Goal: Information Seeking & Learning: Find specific fact

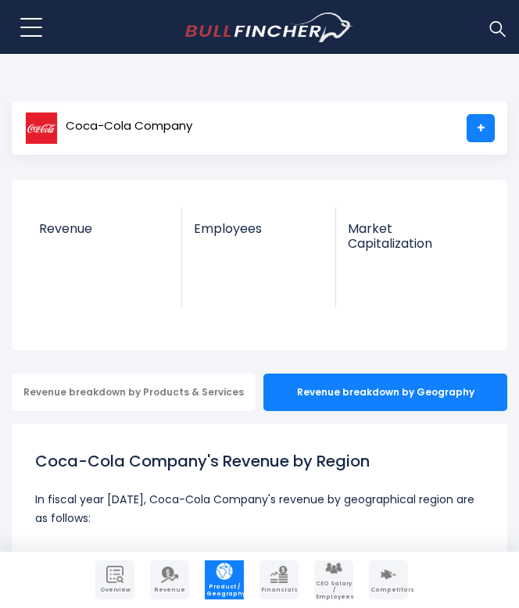
click at [334, 146] on div "Coca-Cola Company +" at bounding box center [260, 128] width 496 height 53
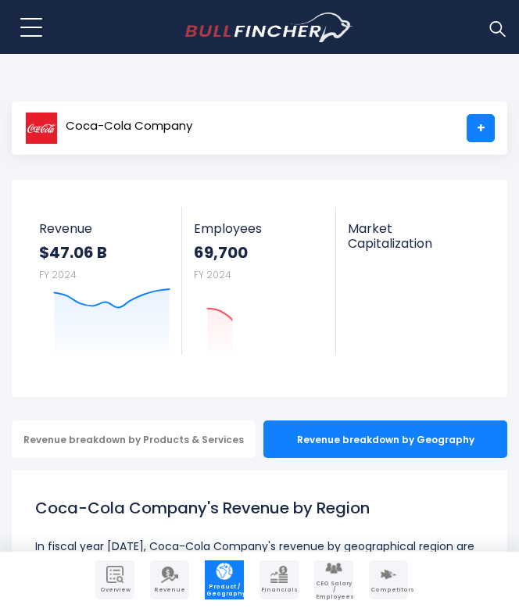
click at [496, 29] on img at bounding box center [497, 28] width 20 height 20
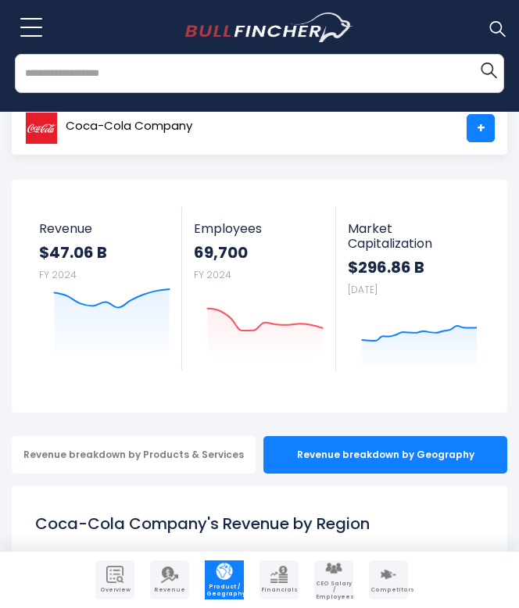
click at [302, 98] on div "Recent searches Trending searches Apple Overview" at bounding box center [259, 83] width 519 height 58
click at [297, 88] on input "search" at bounding box center [259, 73] width 489 height 39
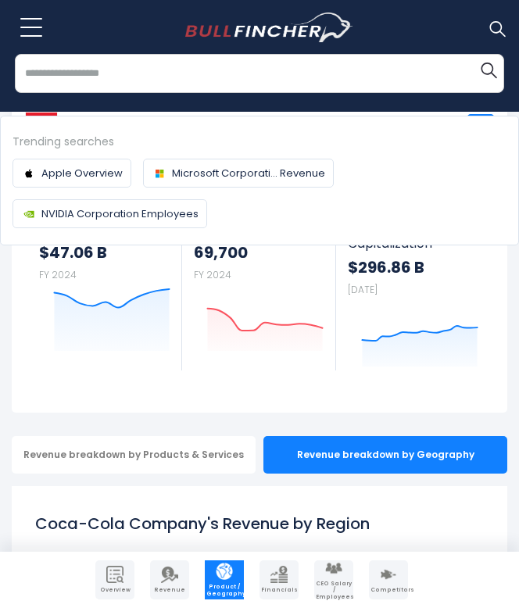
click at [297, 88] on input "search" at bounding box center [259, 73] width 489 height 39
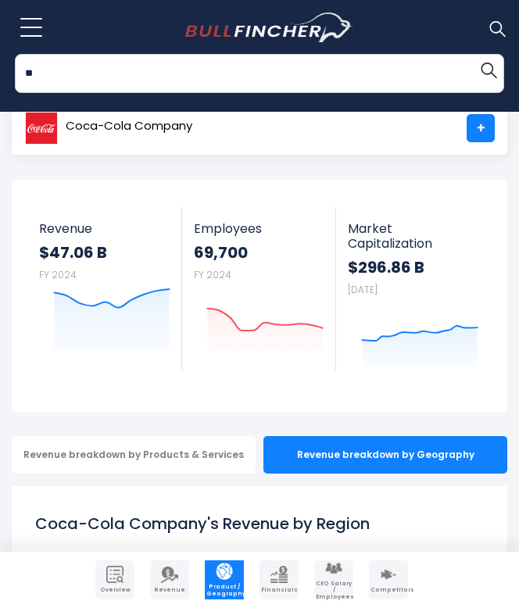
type input "*"
type input "**********"
click at [473, 54] on button "Search" at bounding box center [488, 69] width 31 height 31
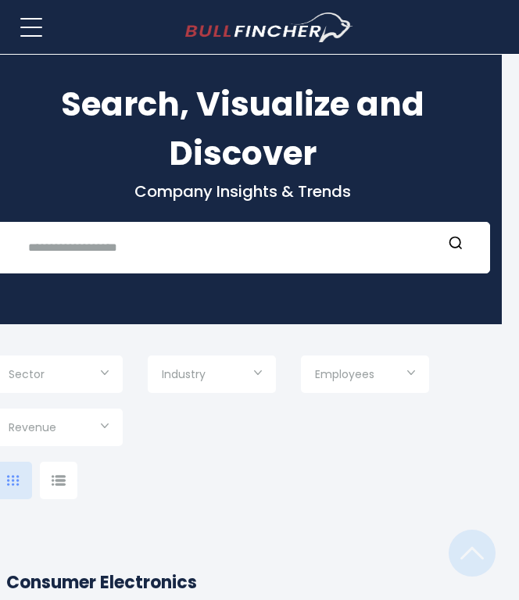
scroll to position [0, 17]
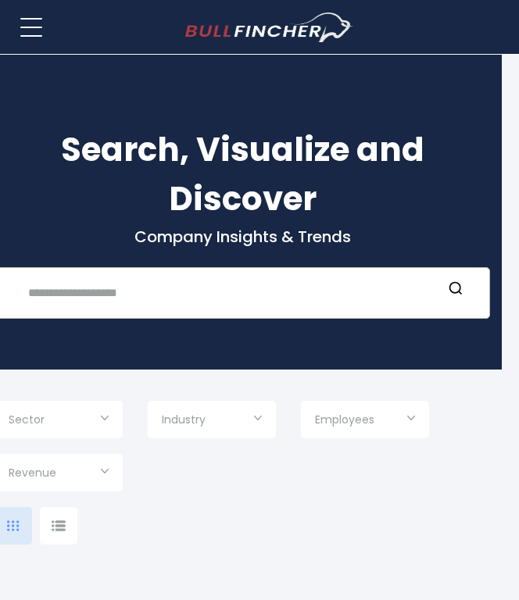
click at [202, 306] on input "text" at bounding box center [231, 292] width 424 height 29
